Goal: Transaction & Acquisition: Download file/media

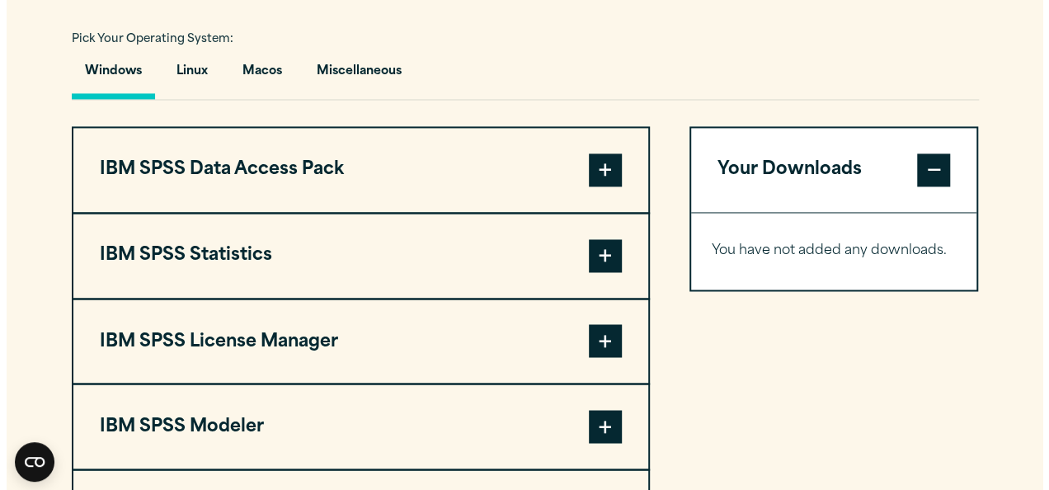
scroll to position [1211, 0]
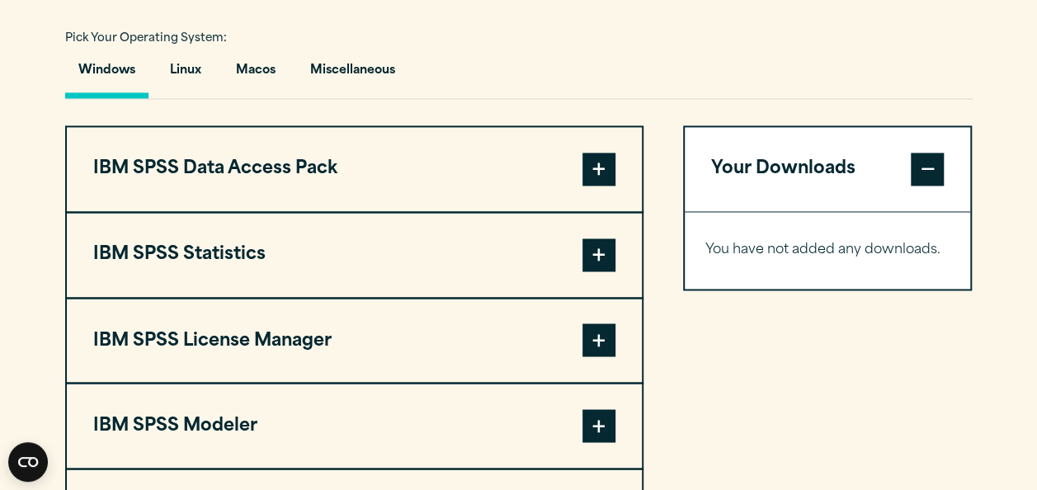
click at [125, 76] on button "Windows" at bounding box center [106, 74] width 83 height 47
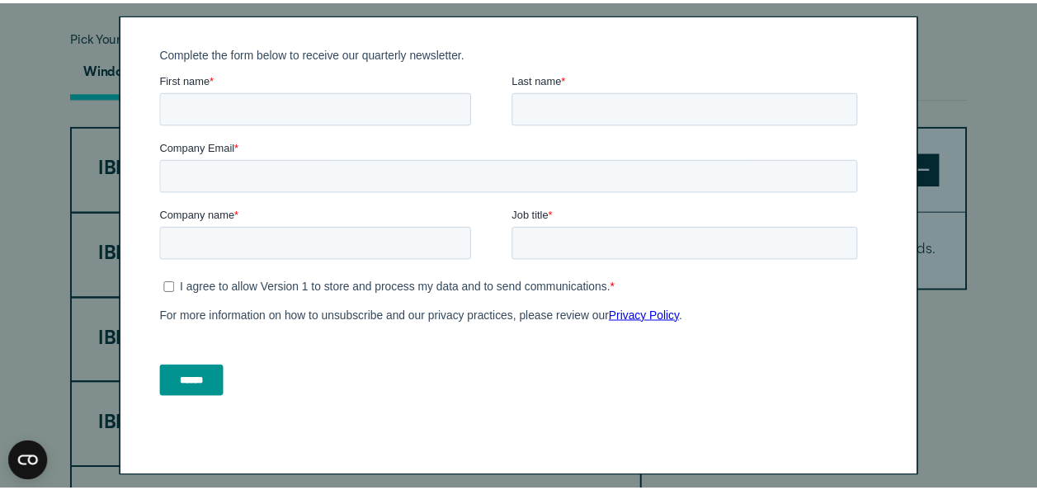
scroll to position [0, 0]
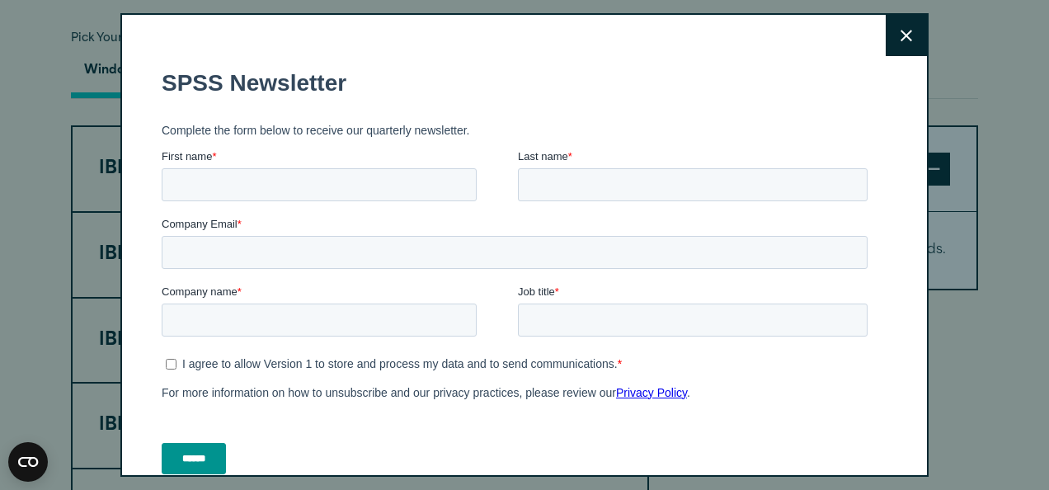
click at [900, 30] on icon at bounding box center [906, 36] width 12 height 12
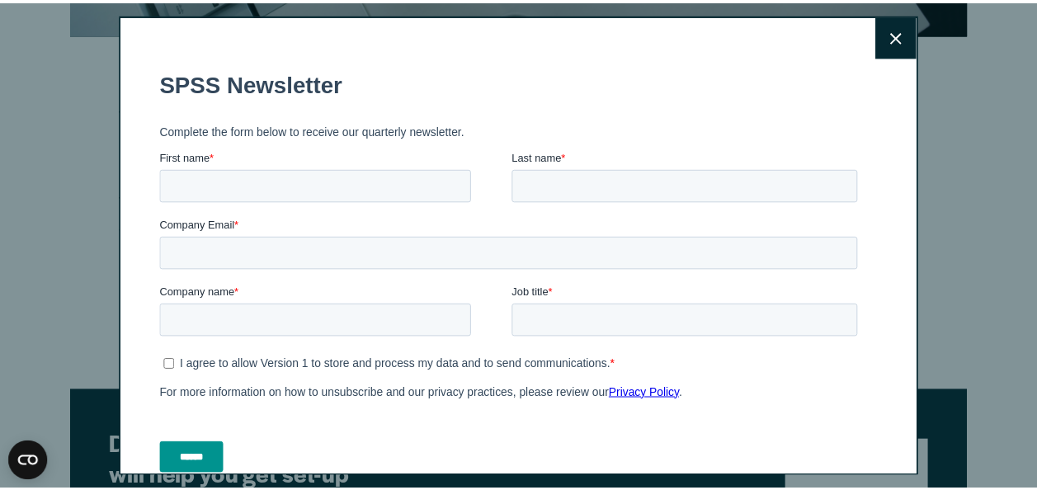
scroll to position [78, 0]
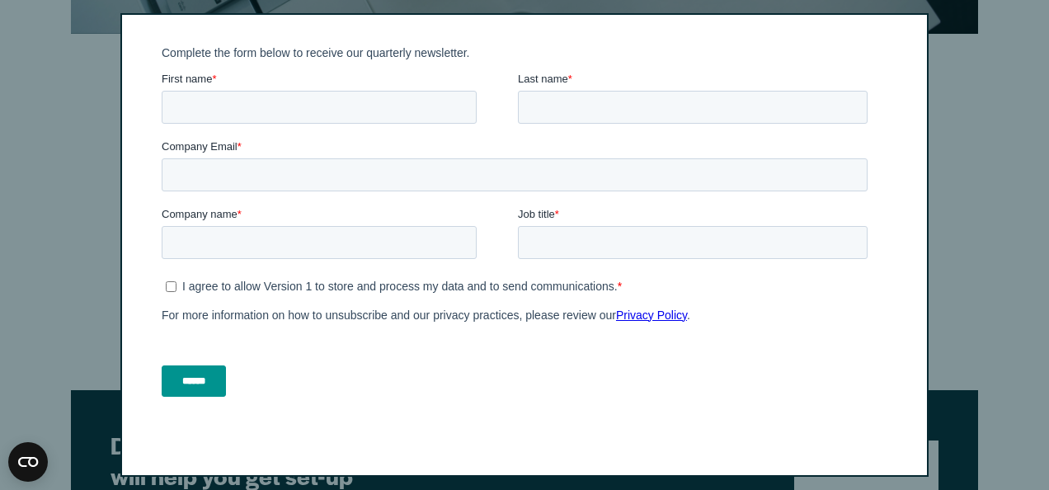
click at [982, 165] on div "Close" at bounding box center [524, 245] width 1049 height 490
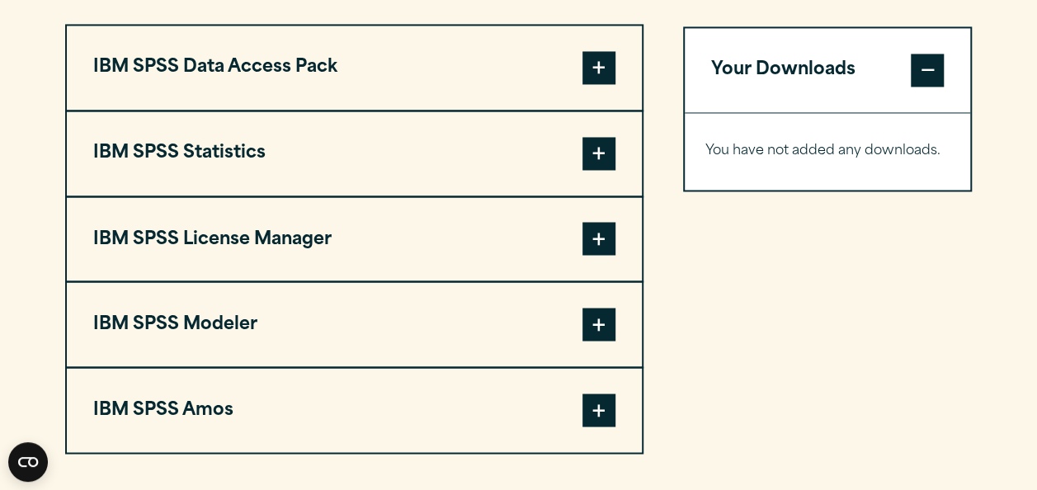
scroll to position [1312, 0]
click at [605, 160] on span at bounding box center [598, 153] width 33 height 33
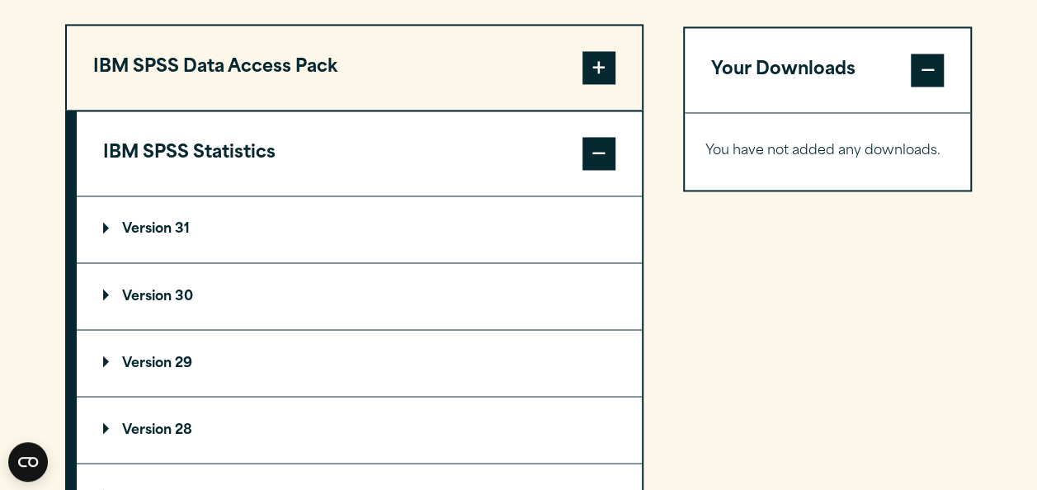
click at [164, 289] on p "Version 30" at bounding box center [148, 295] width 90 height 13
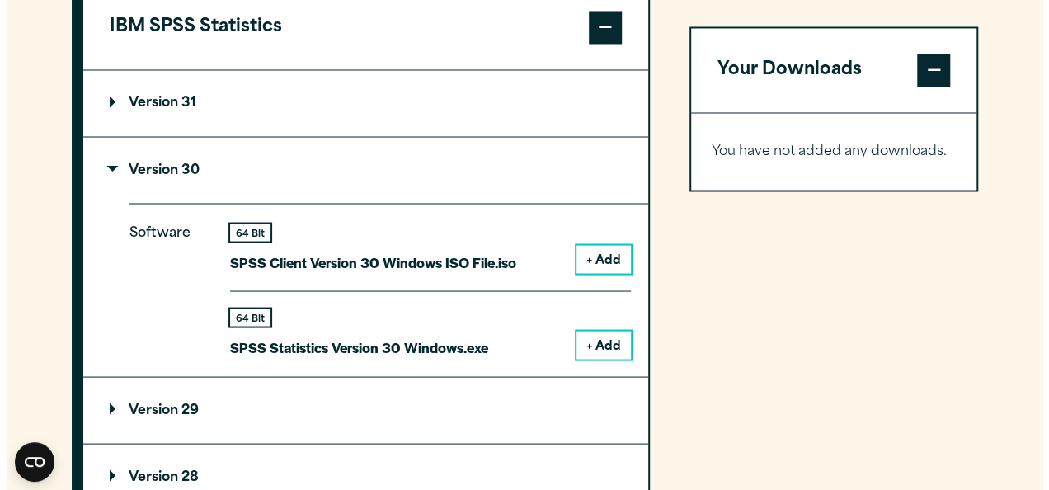
scroll to position [1443, 0]
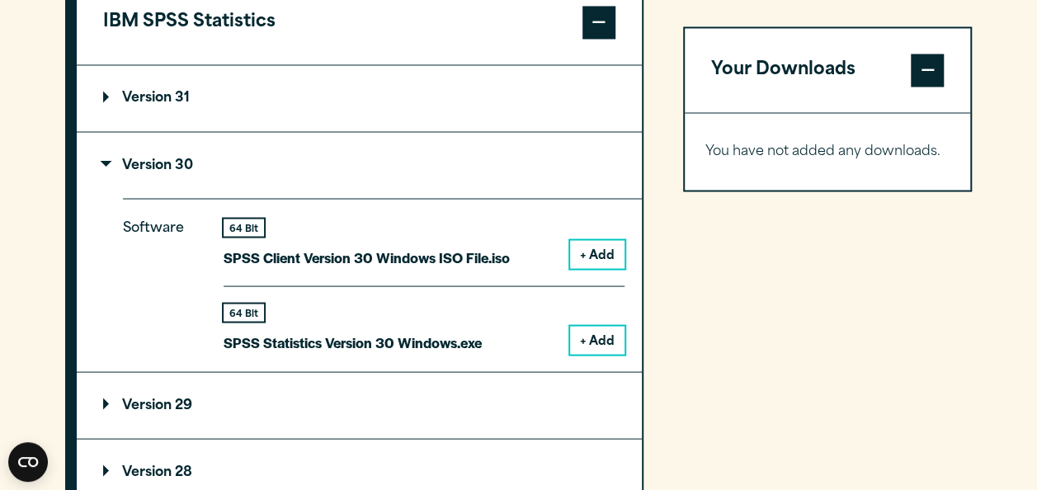
click at [596, 333] on button "+ Add" at bounding box center [597, 340] width 54 height 28
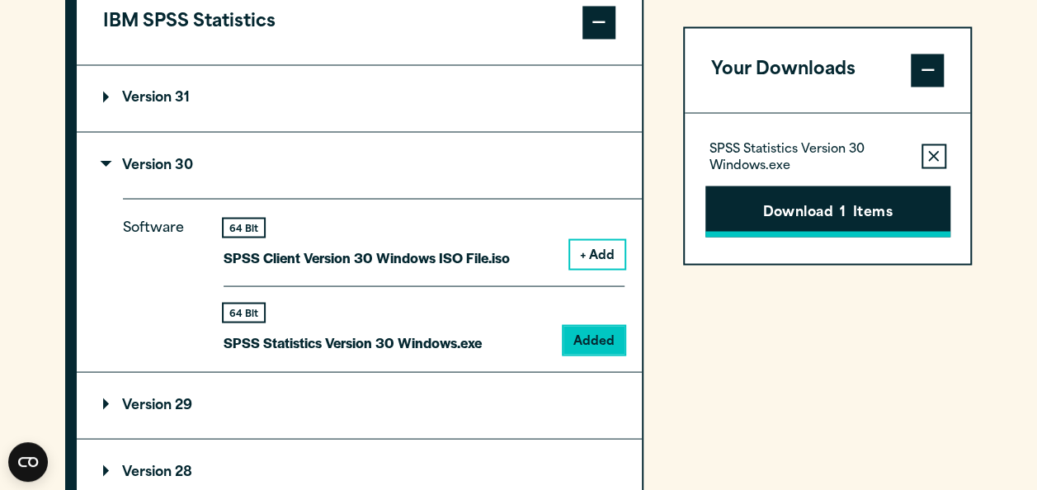
click at [816, 209] on button "Download 1 Items" at bounding box center [827, 211] width 245 height 51
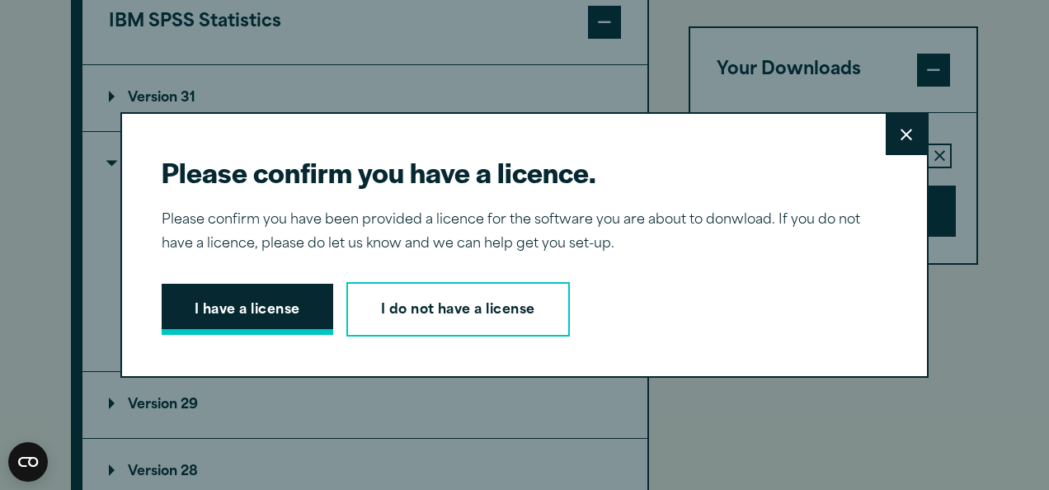
click at [267, 317] on button "I have a license" at bounding box center [248, 309] width 172 height 51
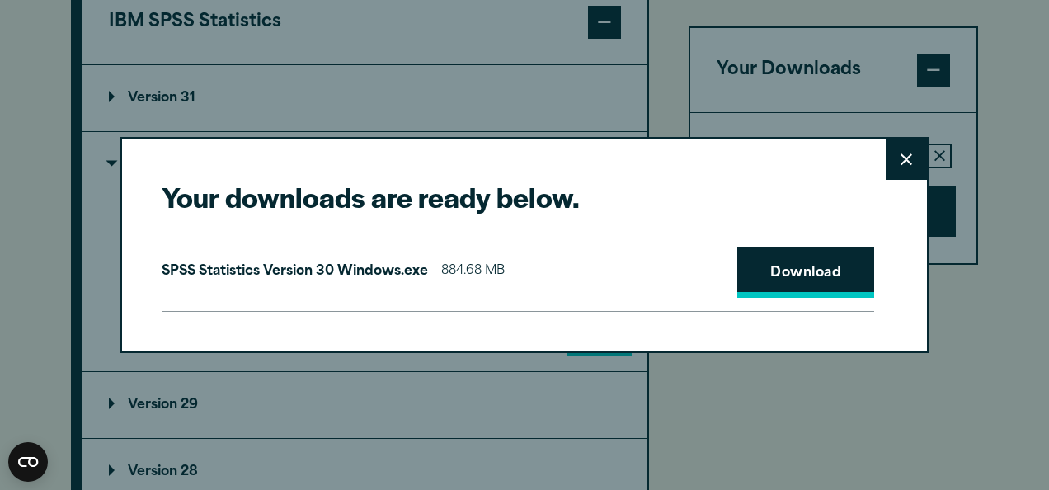
click at [770, 276] on link "Download" at bounding box center [805, 272] width 137 height 51
click at [772, 274] on link "Download" at bounding box center [805, 272] width 137 height 51
click at [578, 258] on div "SPSS Statistics Version 30 Windows.exe 884.68 MB Download" at bounding box center [518, 272] width 712 height 79
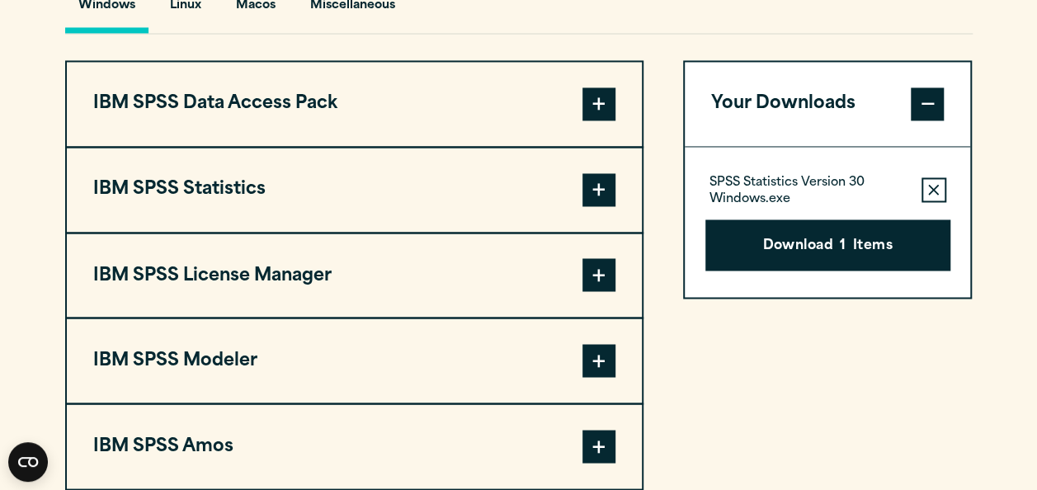
scroll to position [1281, 0]
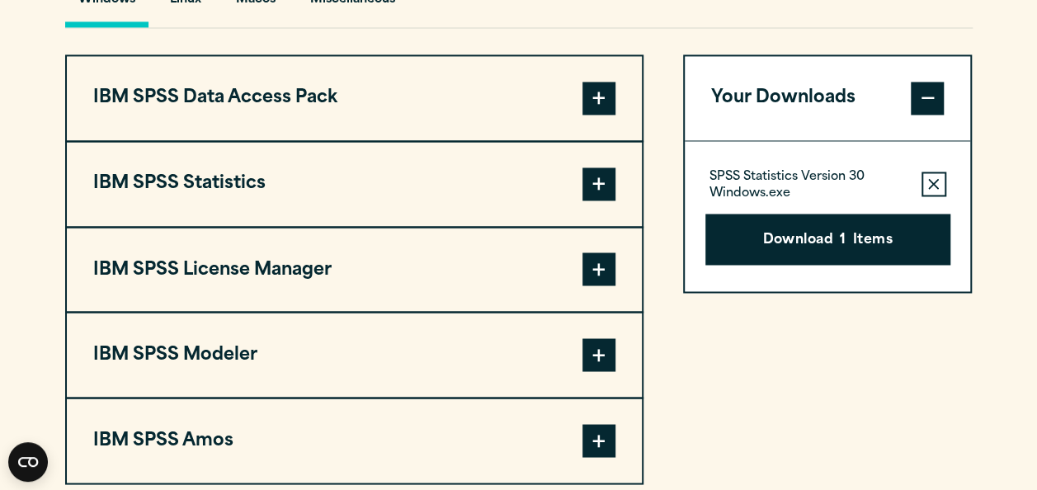
click at [571, 168] on button "IBM SPSS Statistics" at bounding box center [354, 184] width 575 height 84
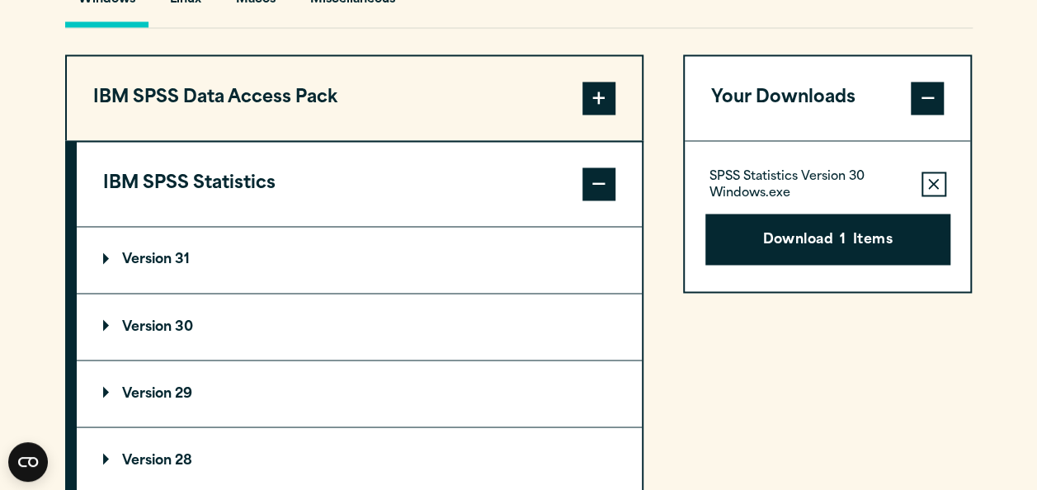
click at [219, 299] on summary "Version 30" at bounding box center [359, 327] width 565 height 66
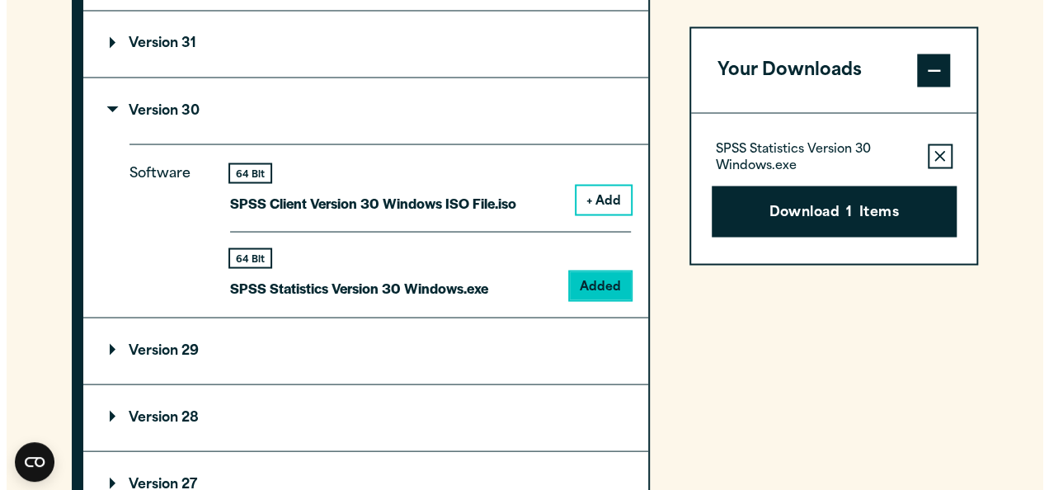
scroll to position [1502, 0]
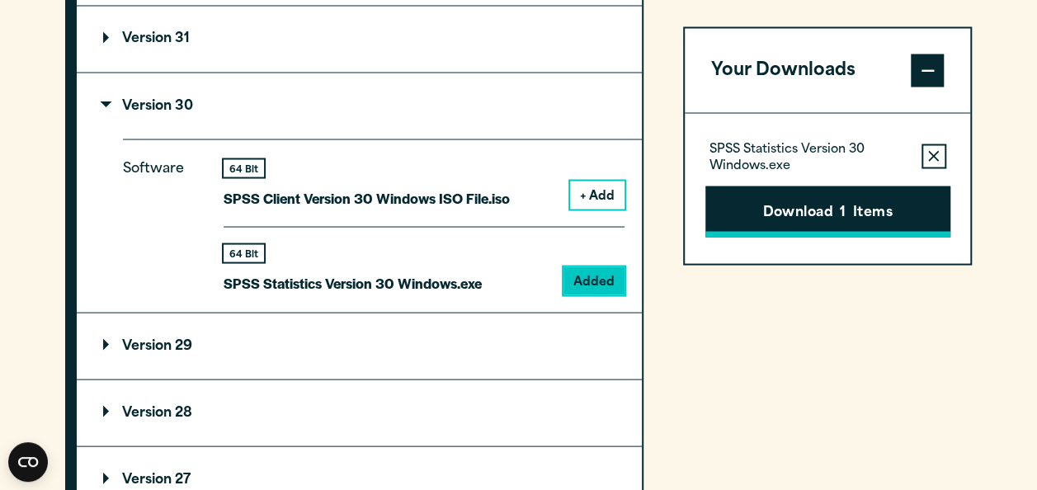
click at [847, 221] on button "Download 1 Items" at bounding box center [827, 211] width 245 height 51
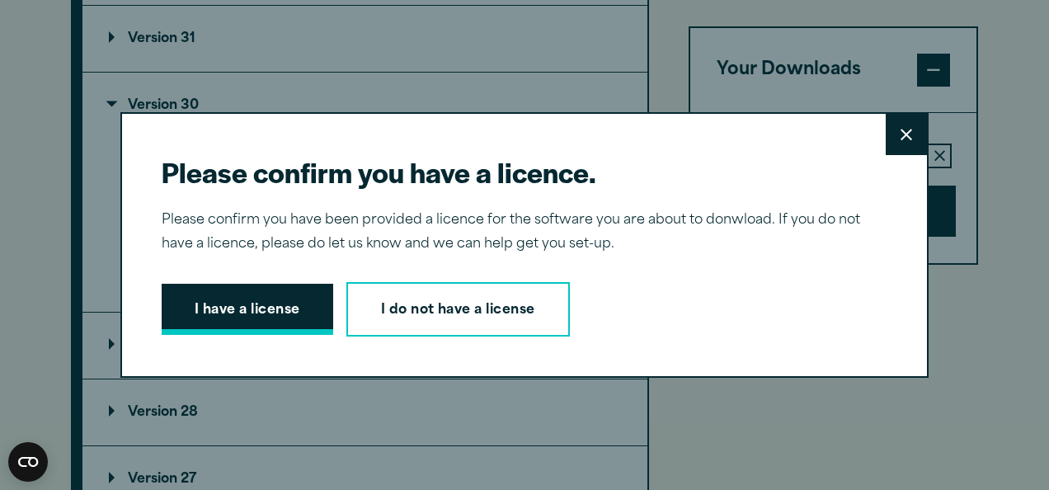
click at [185, 318] on button "I have a license" at bounding box center [248, 309] width 172 height 51
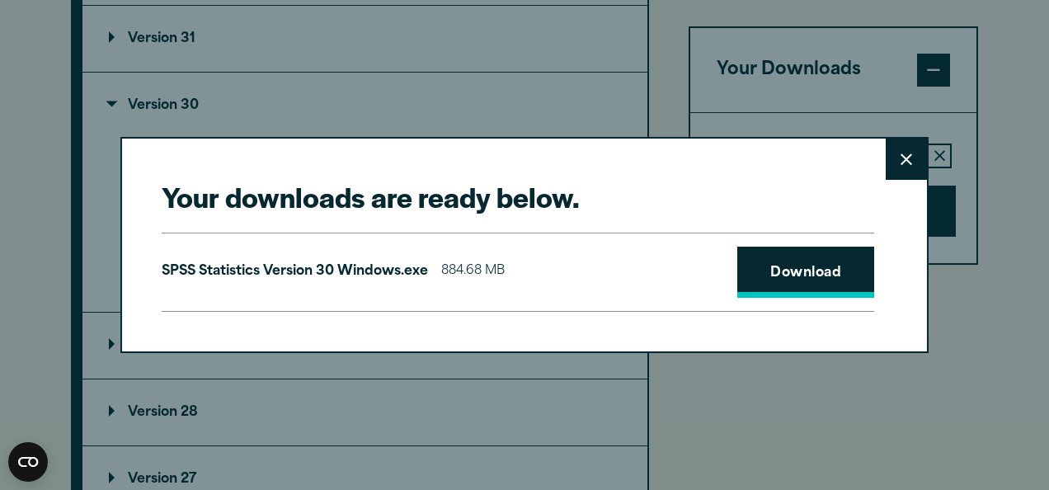
click at [831, 266] on link "Download" at bounding box center [805, 272] width 137 height 51
